Goal: Transaction & Acquisition: Obtain resource

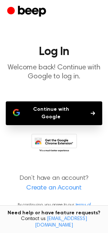
click at [42, 107] on button "Continue with Google" at bounding box center [54, 113] width 96 height 24
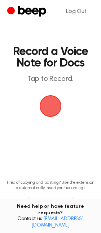
click at [55, 117] on span "button" at bounding box center [50, 106] width 31 height 31
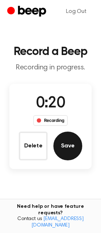
click at [64, 146] on button "Save" at bounding box center [67, 146] width 29 height 29
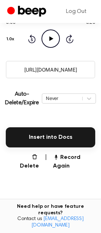
scroll to position [104, 0]
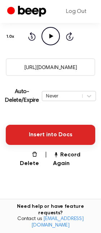
click at [49, 136] on button "Insert into Docs" at bounding box center [50, 135] width 89 height 20
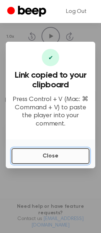
click at [48, 155] on button "Close" at bounding box center [51, 156] width 78 height 16
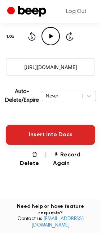
click at [42, 134] on button "Insert into Docs" at bounding box center [50, 135] width 89 height 20
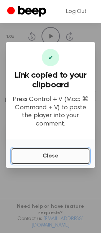
click at [45, 162] on button "Close" at bounding box center [51, 156] width 78 height 16
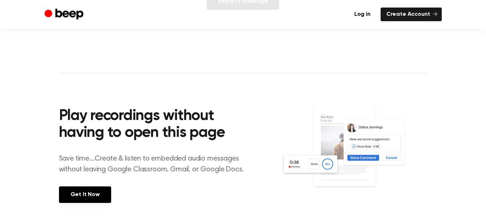
scroll to position [41, 0]
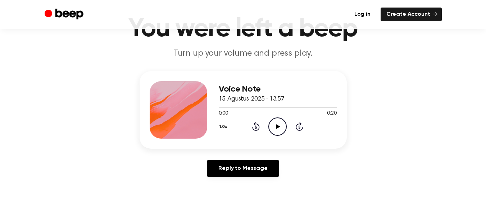
click at [277, 127] on icon at bounding box center [278, 126] width 4 height 5
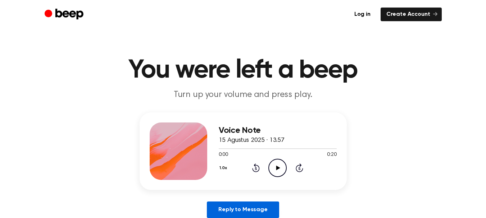
click at [249, 212] on link "Reply to Message" at bounding box center [243, 210] width 72 height 17
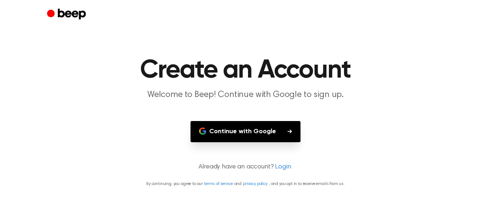
click at [241, 136] on button "Continue with Google" at bounding box center [246, 131] width 110 height 21
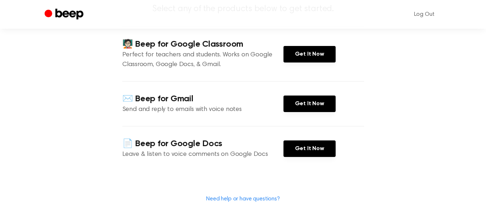
scroll to position [113, 0]
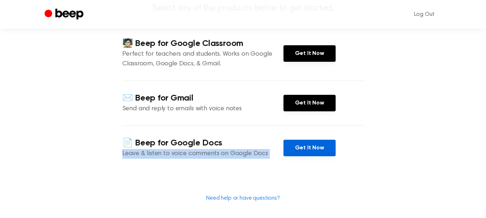
drag, startPoint x: 262, startPoint y: 123, endPoint x: 292, endPoint y: 122, distance: 30.2
click at [292, 125] on div "📄 Beep for Google Docs Leave & listen to voice comments on Google Docs Get It N…" at bounding box center [243, 147] width 242 height 45
click at [292, 140] on link "Get It Now" at bounding box center [309, 148] width 52 height 17
